Goal: Find specific page/section: Find specific page/section

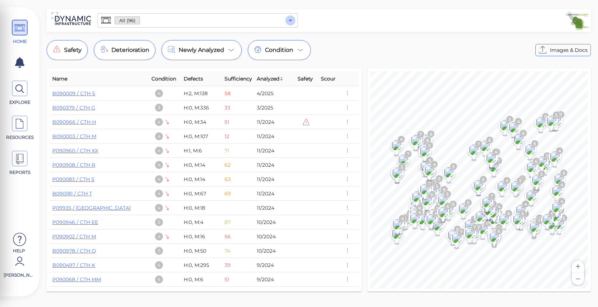
click at [293, 19] on icon "Open" at bounding box center [290, 20] width 9 height 9
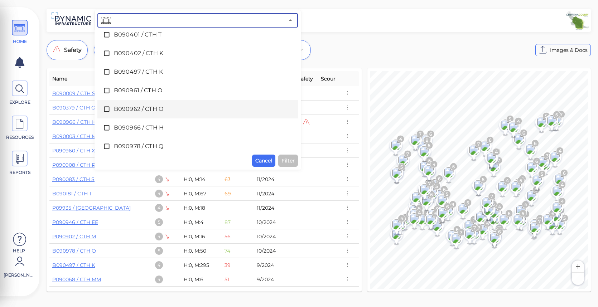
scroll to position [1397, 0]
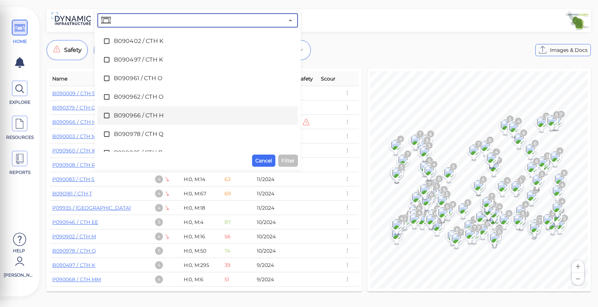
click at [136, 115] on span "B090966 / CTH H" at bounding box center [198, 115] width 168 height 9
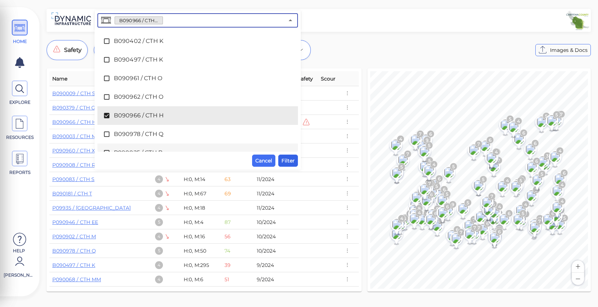
click at [286, 159] on span "Filter" at bounding box center [288, 161] width 13 height 9
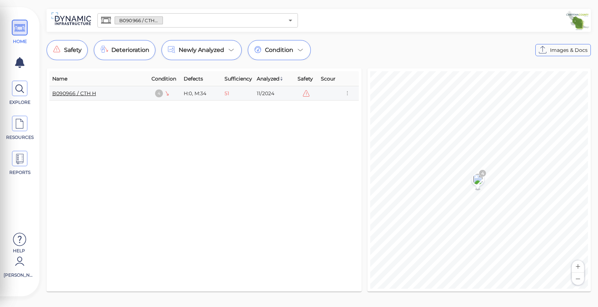
click at [86, 93] on link "B090966 / CTH H" at bounding box center [74, 93] width 44 height 6
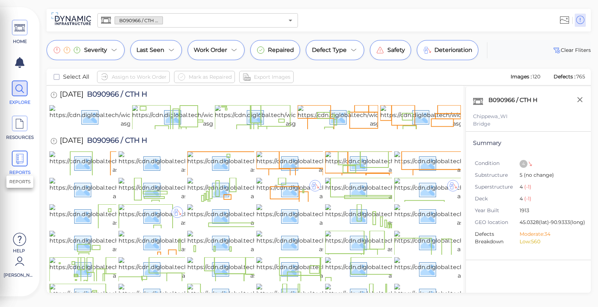
click at [22, 160] on icon at bounding box center [19, 159] width 11 height 16
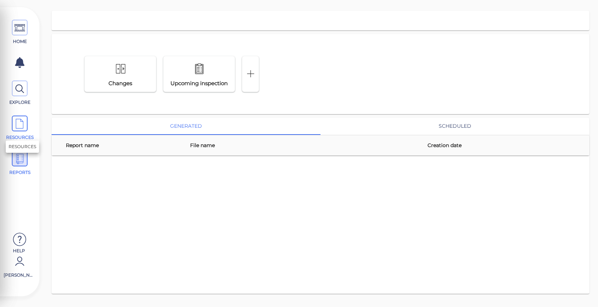
click at [23, 123] on icon at bounding box center [19, 124] width 11 height 16
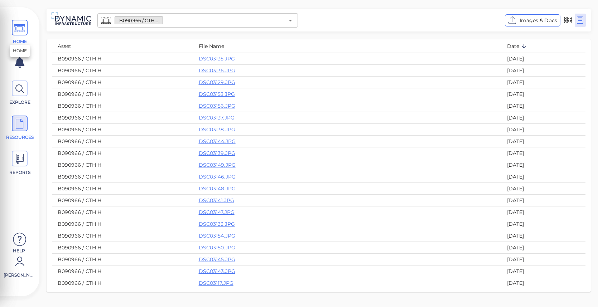
click at [18, 32] on icon at bounding box center [19, 28] width 11 height 16
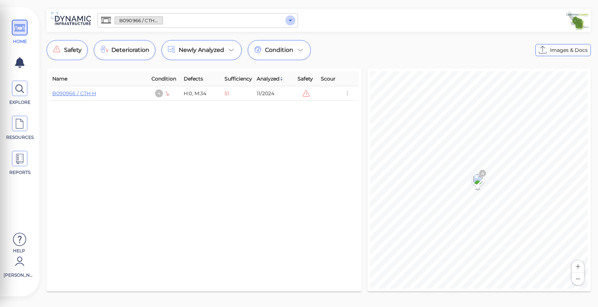
click at [294, 23] on icon "Open" at bounding box center [290, 20] width 9 height 9
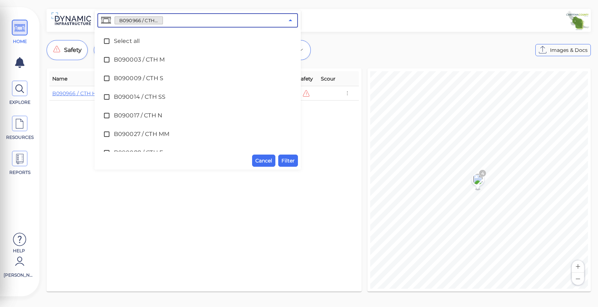
scroll to position [1370, 0]
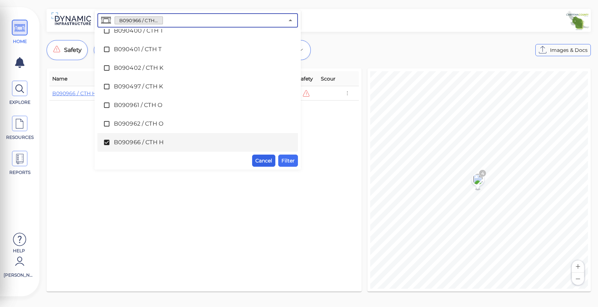
click at [264, 160] on span "Cancel" at bounding box center [263, 161] width 17 height 9
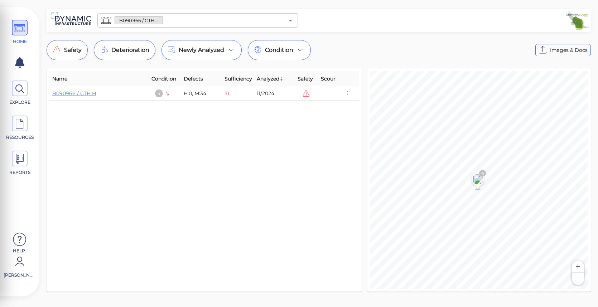
click at [289, 18] on icon "Open" at bounding box center [290, 20] width 9 height 9
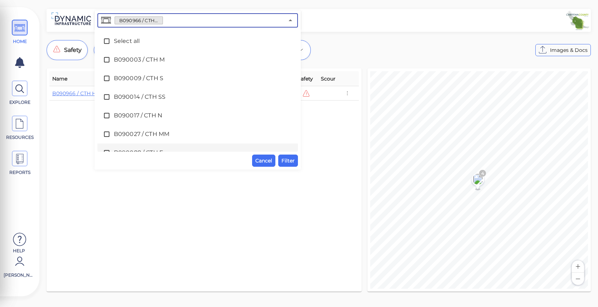
click at [287, 165] on button "Filter" at bounding box center [288, 161] width 20 height 12
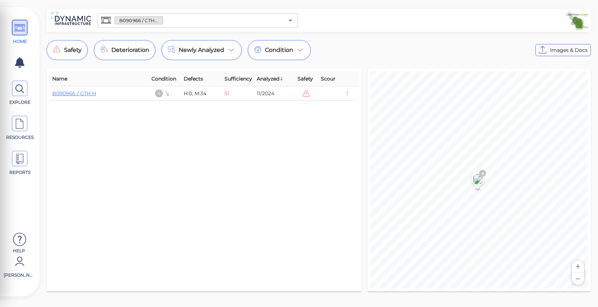
click at [292, 20] on icon "Open" at bounding box center [290, 20] width 9 height 9
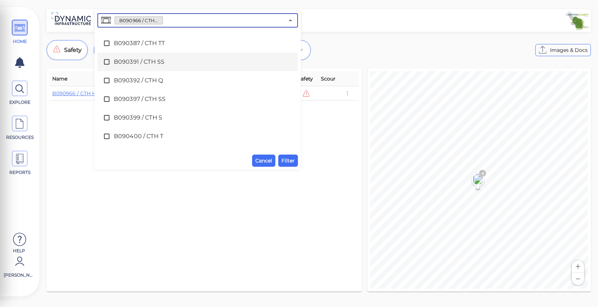
scroll to position [1408, 0]
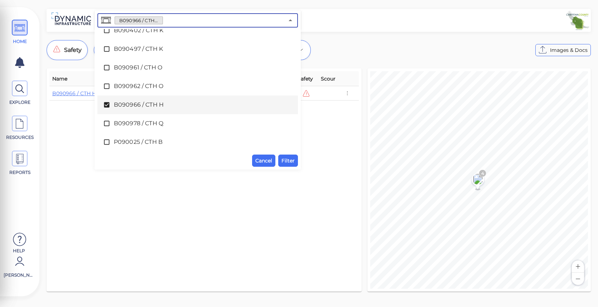
click at [110, 105] on span at bounding box center [108, 104] width 11 height 7
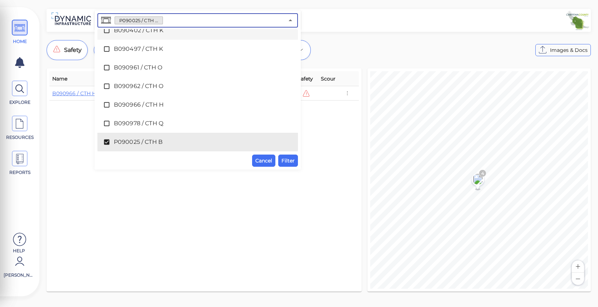
click at [378, 20] on div at bounding box center [445, 20] width 289 height 20
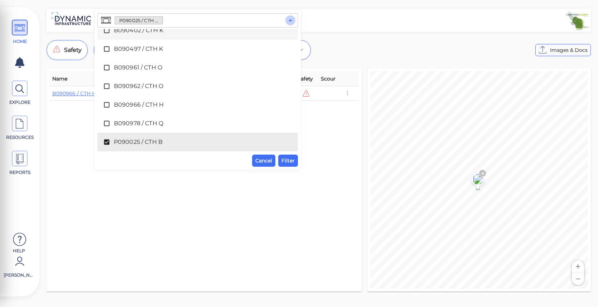
click at [293, 20] on icon "Close" at bounding box center [290, 20] width 9 height 9
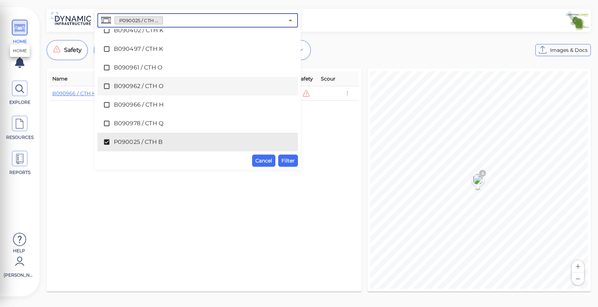
click at [23, 27] on icon at bounding box center [19, 28] width 11 height 16
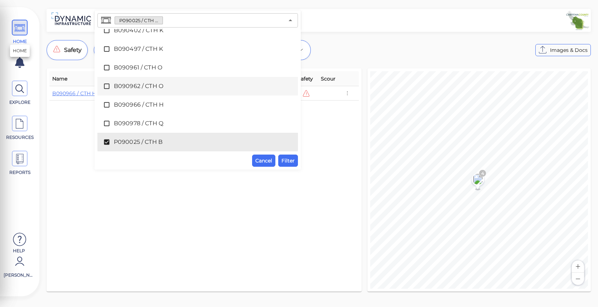
click at [20, 28] on icon at bounding box center [19, 28] width 11 height 16
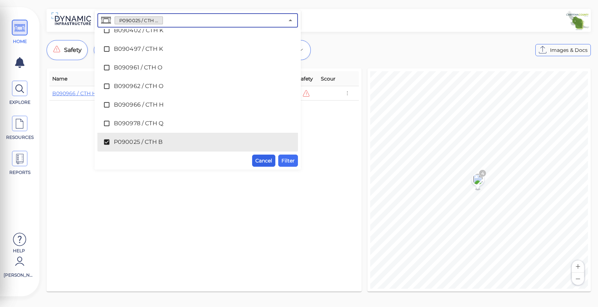
click at [261, 157] on span "Cancel" at bounding box center [263, 161] width 17 height 9
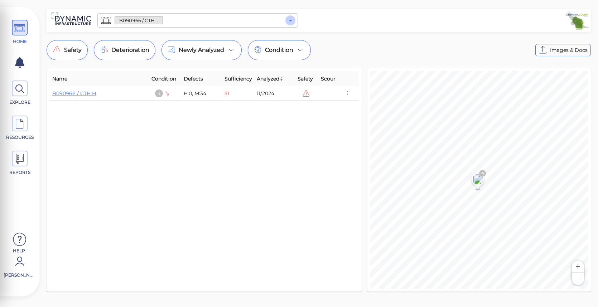
click at [290, 21] on icon "Open" at bounding box center [290, 20] width 9 height 9
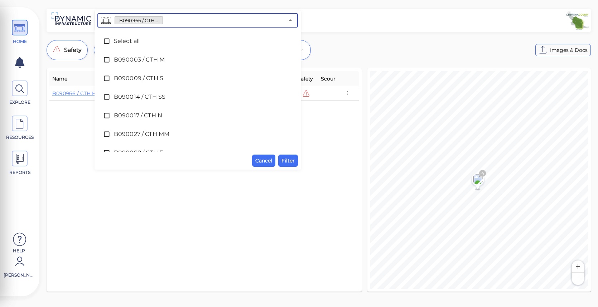
scroll to position [1370, 0]
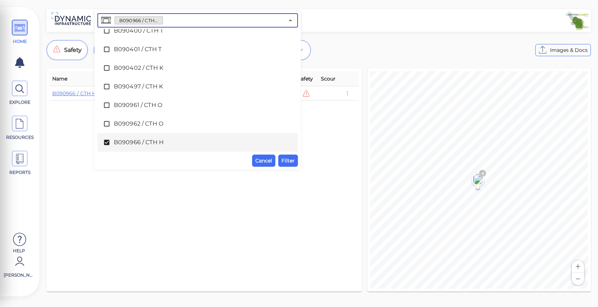
click at [109, 143] on icon at bounding box center [106, 142] width 5 height 5
click at [269, 162] on span "Cancel" at bounding box center [263, 161] width 17 height 9
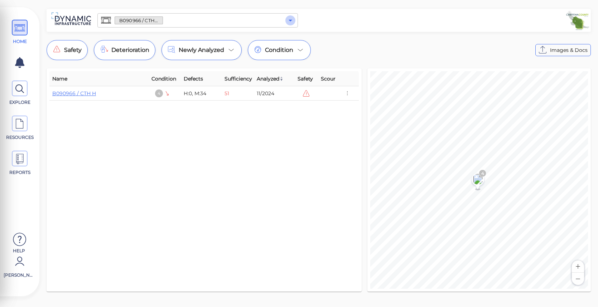
click at [293, 23] on icon "Open" at bounding box center [290, 20] width 9 height 9
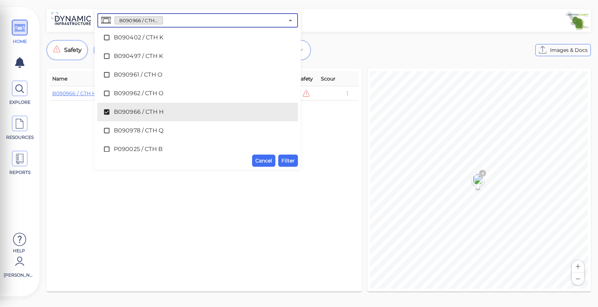
scroll to position [1397, 0]
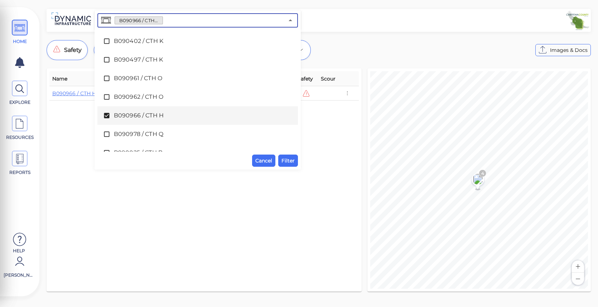
click at [109, 115] on icon at bounding box center [106, 115] width 5 height 5
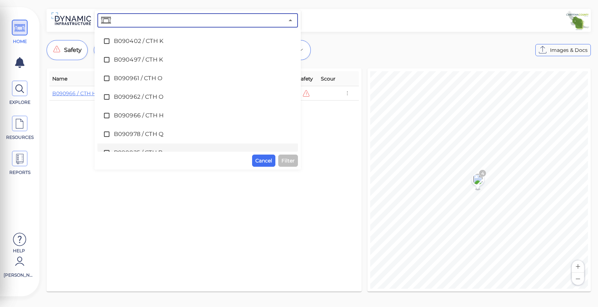
click at [107, 22] on icon at bounding box center [106, 20] width 10 height 10
click at [477, 58] on div "Safety Deterioration Newly Analyzed Condition Images & Docs" at bounding box center [319, 50] width 544 height 20
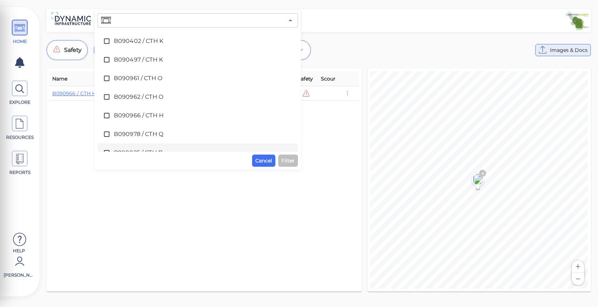
click at [551, 48] on span "Images & Docs" at bounding box center [569, 50] width 38 height 9
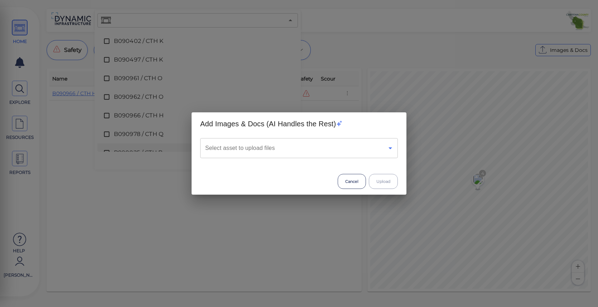
click at [389, 149] on icon "Open" at bounding box center [390, 148] width 9 height 9
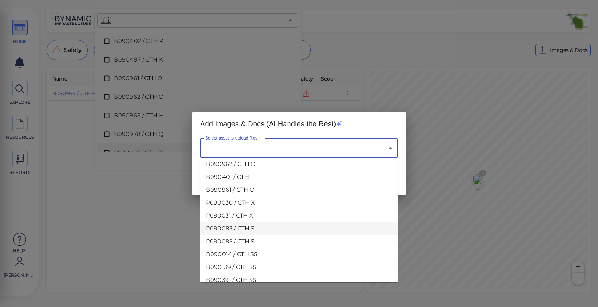
scroll to position [1013, 0]
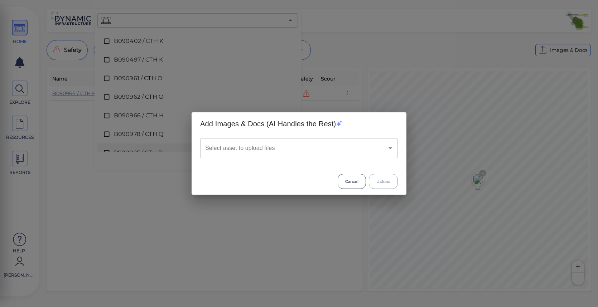
click at [199, 96] on div "Add Images & Docs (AI Handles the Rest) Select asset to upload files Select ass…" at bounding box center [299, 153] width 598 height 307
click at [347, 179] on button "Cancel" at bounding box center [352, 181] width 28 height 15
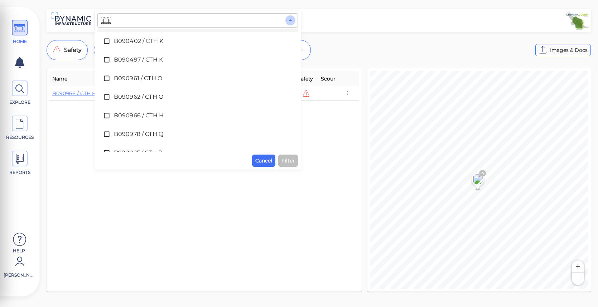
click at [291, 20] on icon "Close" at bounding box center [291, 20] width 4 height 2
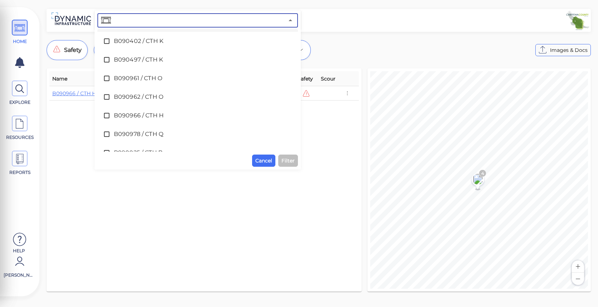
click at [140, 23] on input "text" at bounding box center [198, 20] width 172 height 10
type input "0"
click at [19, 30] on icon at bounding box center [19, 28] width 11 height 16
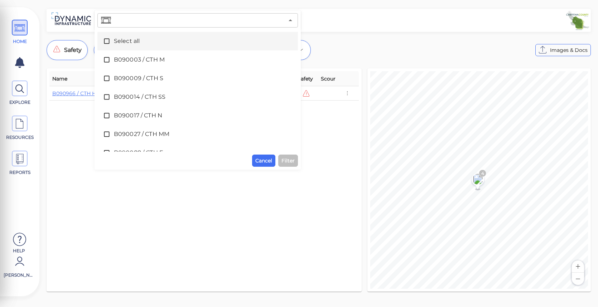
drag, startPoint x: 309, startPoint y: 18, endPoint x: 326, endPoint y: 18, distance: 17.2
click at [326, 18] on div at bounding box center [445, 20] width 289 height 20
click at [323, 20] on div at bounding box center [445, 20] width 289 height 20
click at [270, 162] on span "Cancel" at bounding box center [263, 161] width 17 height 9
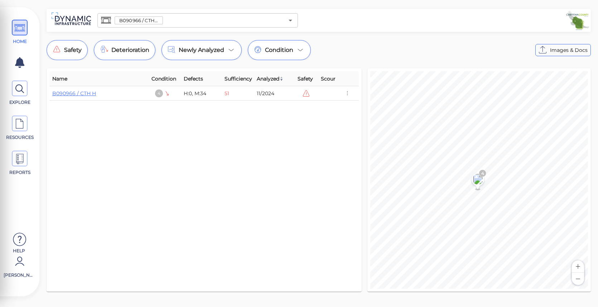
click at [126, 21] on span "B090966 / CTH H" at bounding box center [139, 20] width 48 height 7
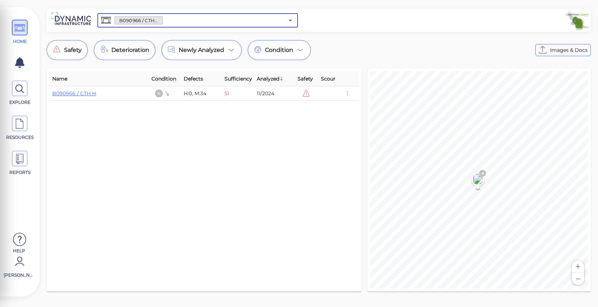
drag, startPoint x: 126, startPoint y: 21, endPoint x: 189, endPoint y: 18, distance: 63.5
click at [189, 18] on input "text" at bounding box center [223, 20] width 121 height 10
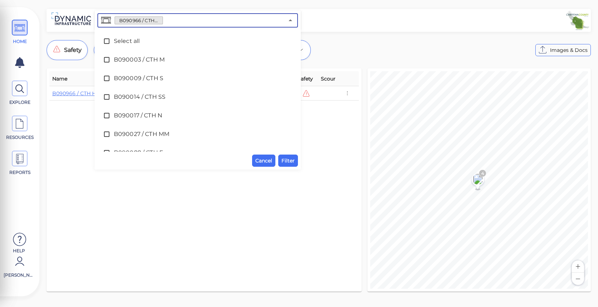
scroll to position [1370, 0]
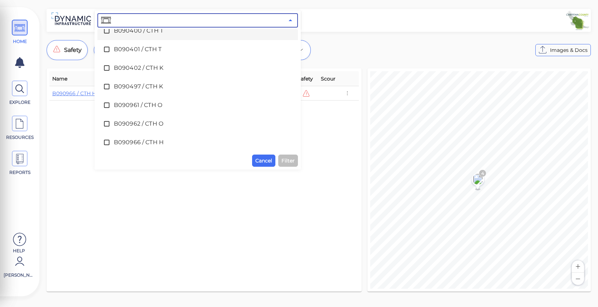
click at [292, 19] on icon "Close" at bounding box center [290, 20] width 9 height 9
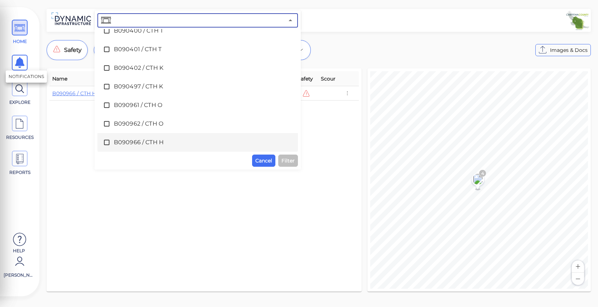
click at [20, 63] on icon at bounding box center [19, 62] width 9 height 11
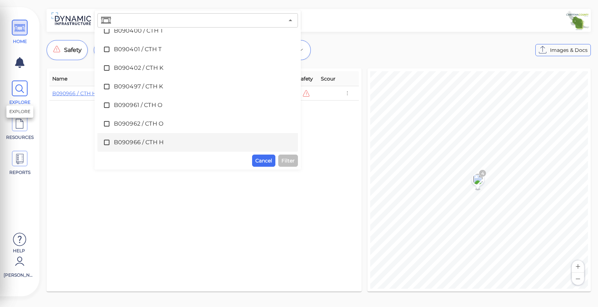
click at [23, 86] on icon at bounding box center [19, 89] width 11 height 16
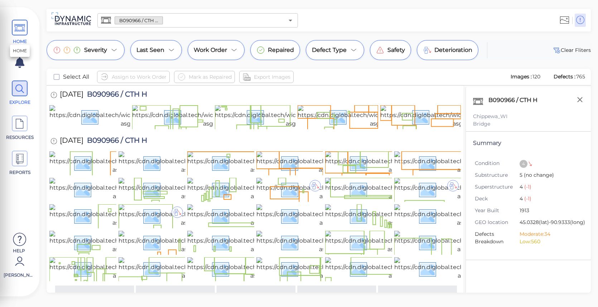
click at [24, 31] on icon at bounding box center [19, 28] width 11 height 16
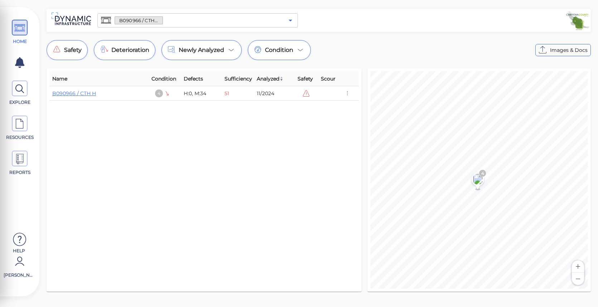
click at [293, 18] on icon "Open" at bounding box center [290, 20] width 9 height 9
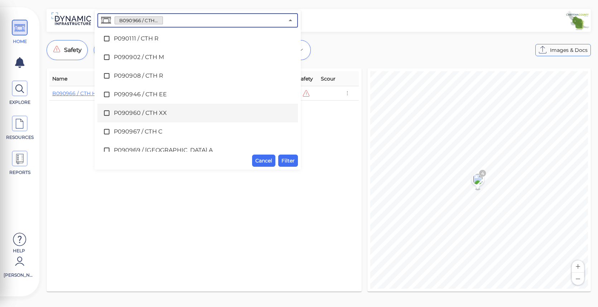
scroll to position [1690, 0]
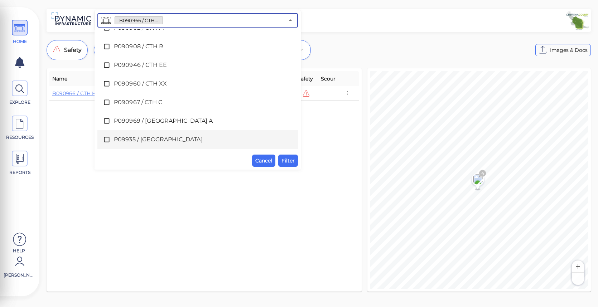
click at [158, 159] on div "Cancel Filter" at bounding box center [197, 161] width 201 height 12
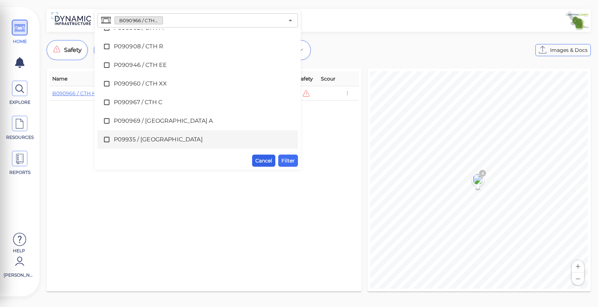
click at [265, 163] on span "Cancel" at bounding box center [263, 161] width 17 height 9
